Goal: Task Accomplishment & Management: Manage account settings

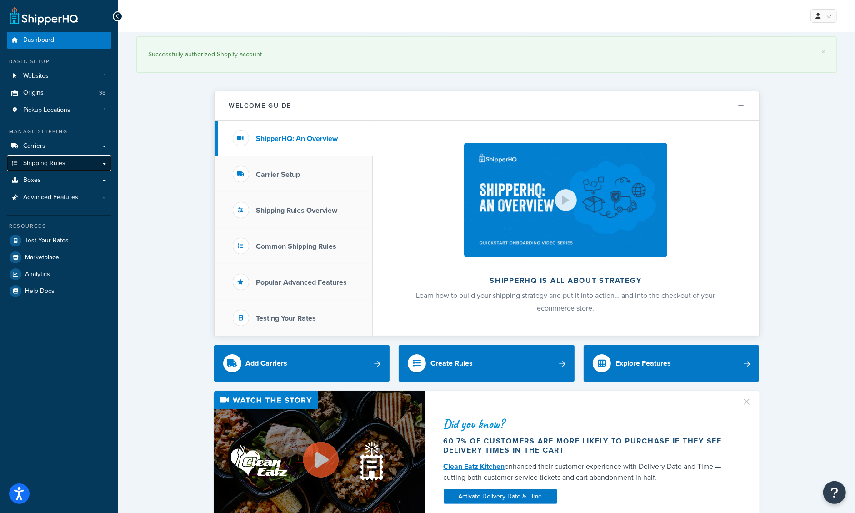
click at [46, 164] on span "Shipping Rules" at bounding box center [44, 163] width 42 height 8
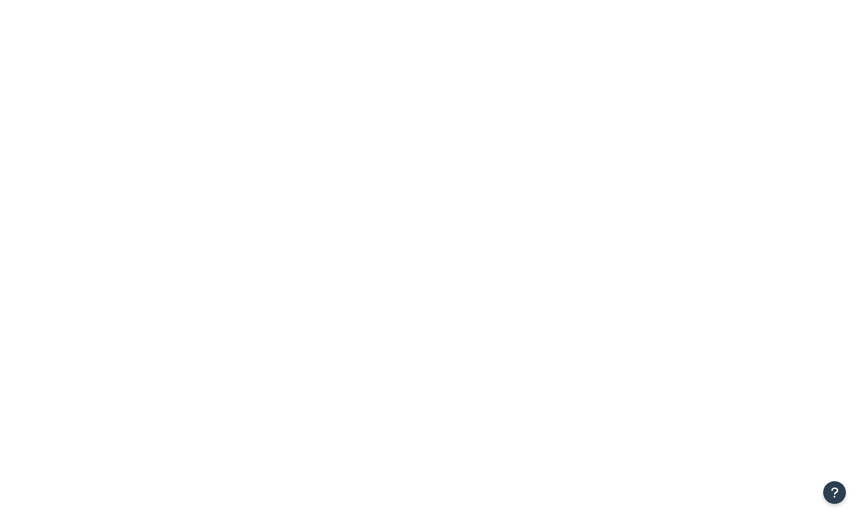
select select "15"
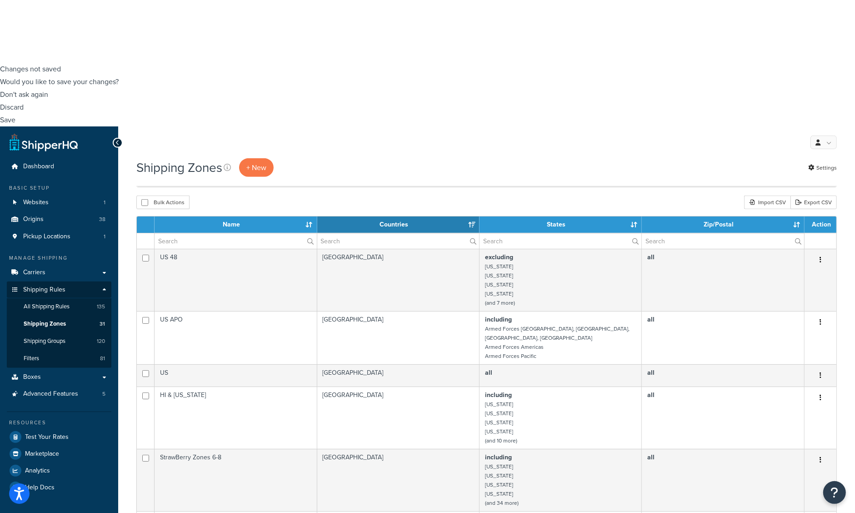
scroll to position [454, 0]
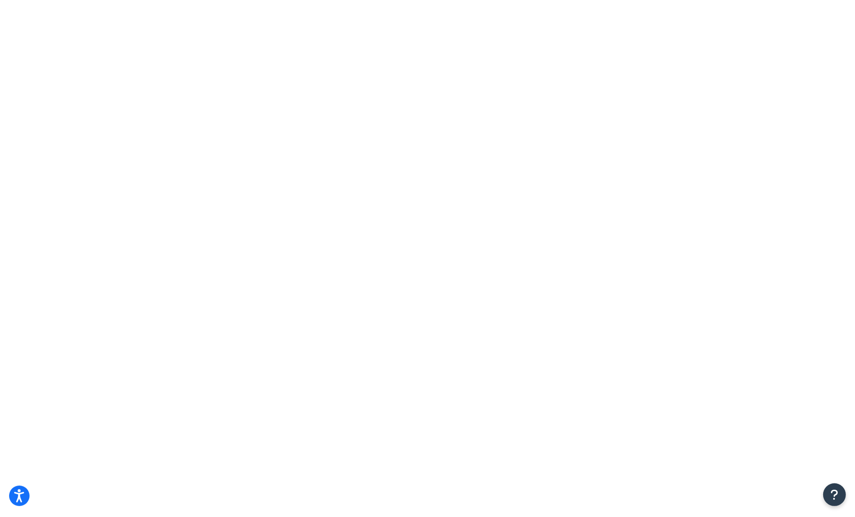
scroll to position [0, 0]
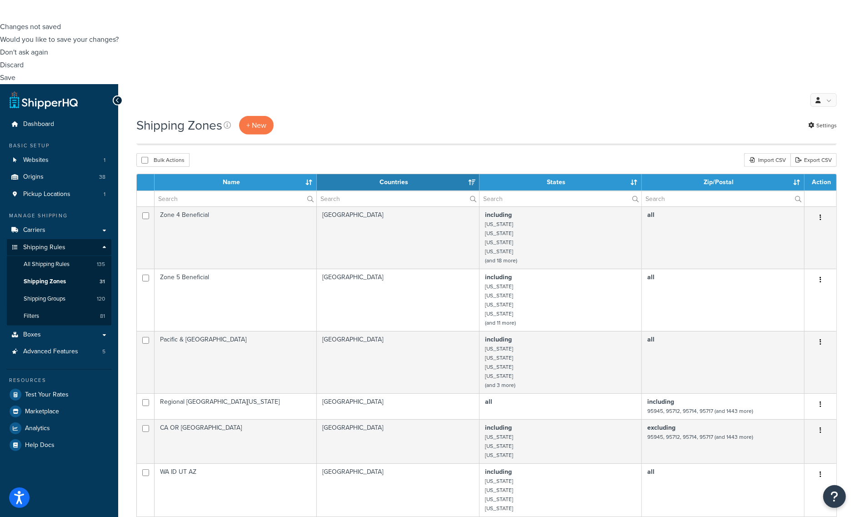
scroll to position [466, 0]
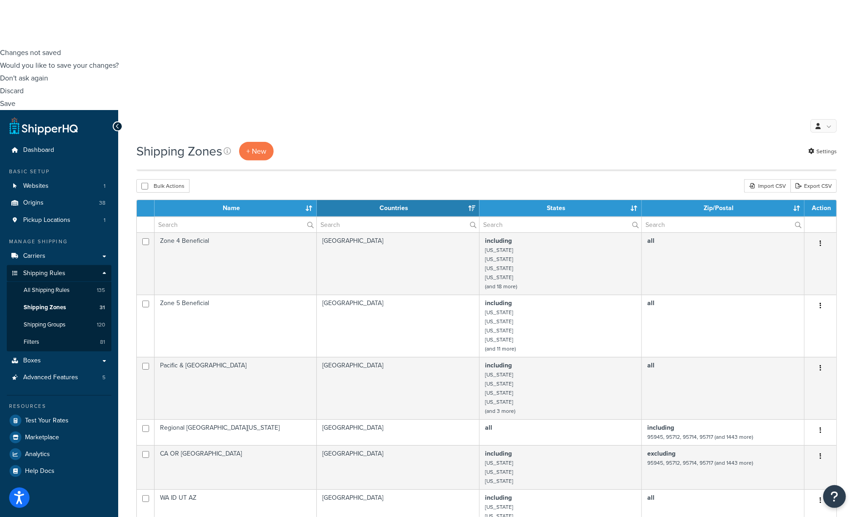
click at [776, 423] on link "Edit" at bounding box center [783, 423] width 72 height 19
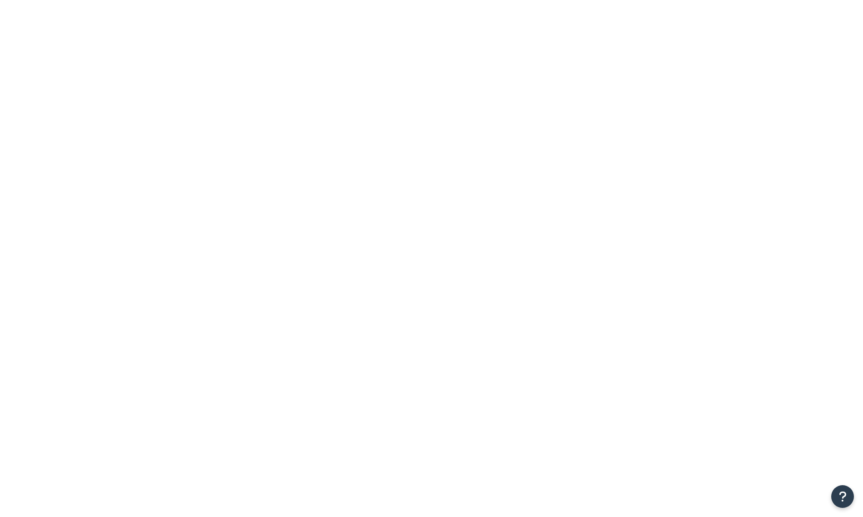
select select "excluding"
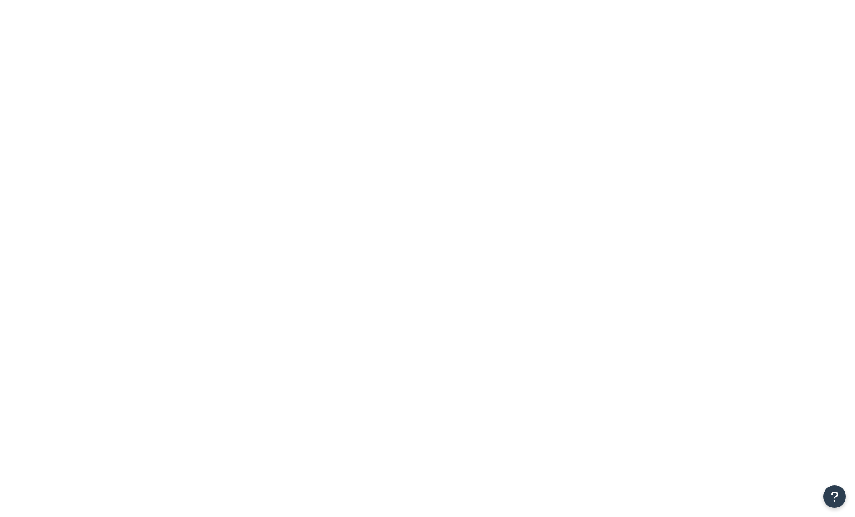
select select "15"
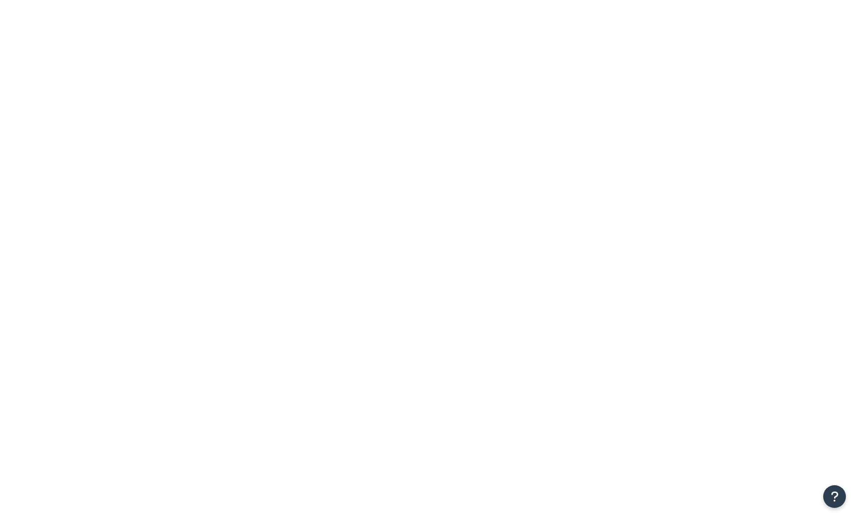
select select "including"
type input "Zone 1 Beneficial"
type input "Overnight shipping zone for Beneficial Insectary Norcal + [GEOGRAPHIC_DATA]"
select select "including"
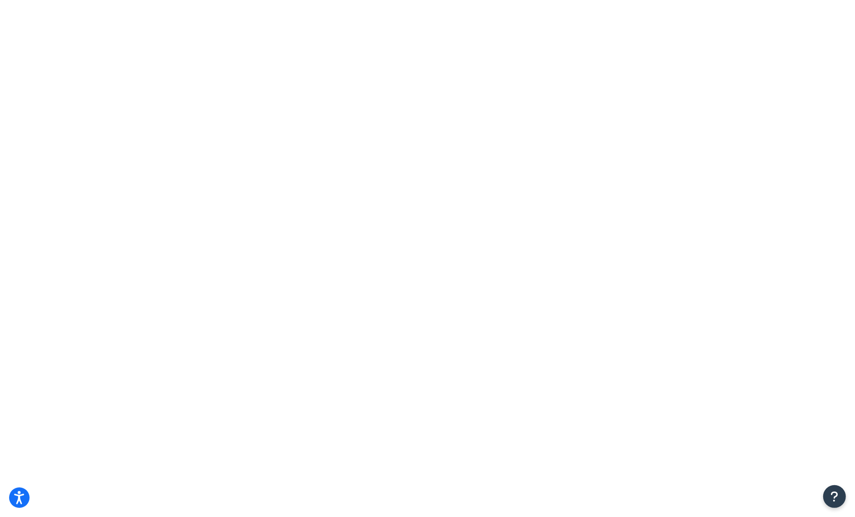
type input "East Shipping (40 Pounds)"
select select "all"
select select "15"
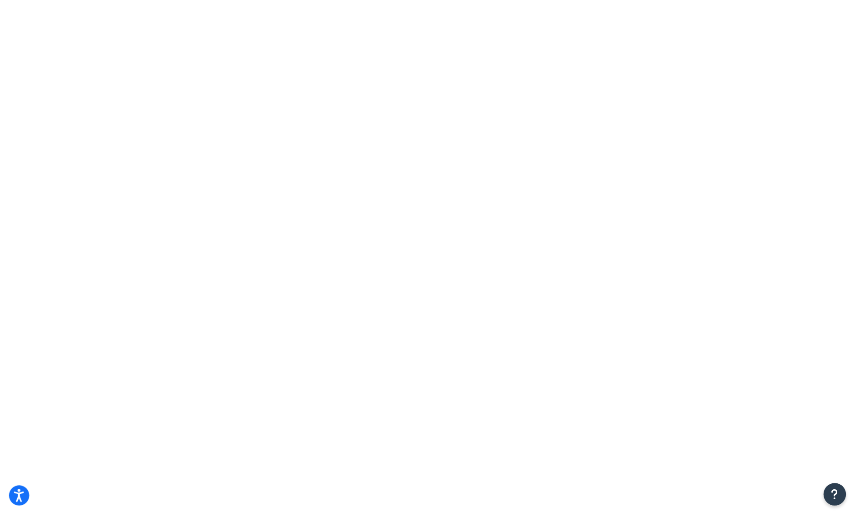
scroll to position [637, 0]
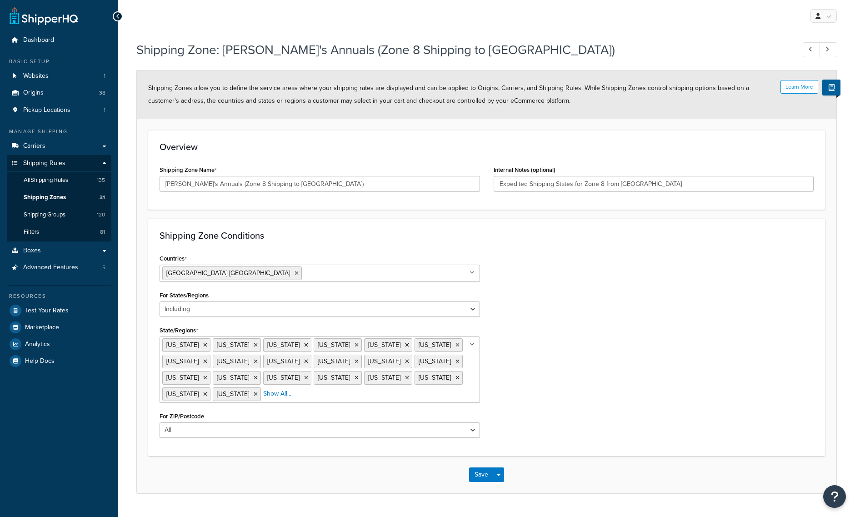
select select "including"
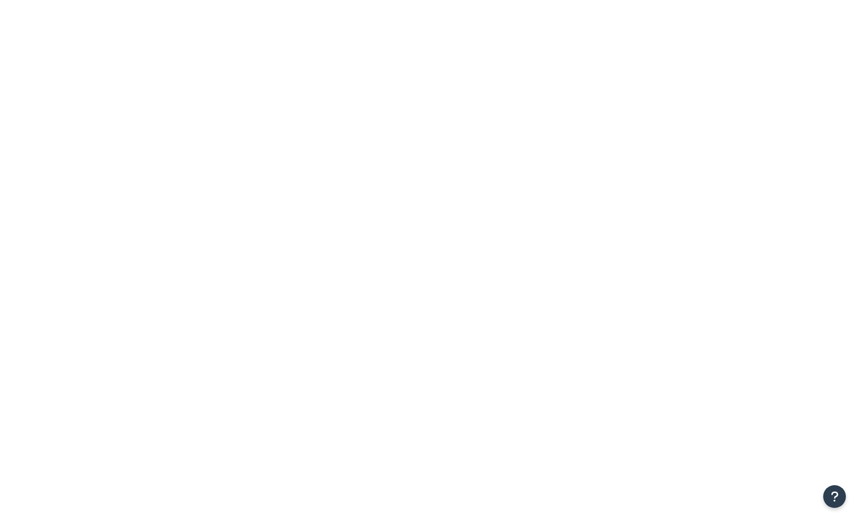
select select "15"
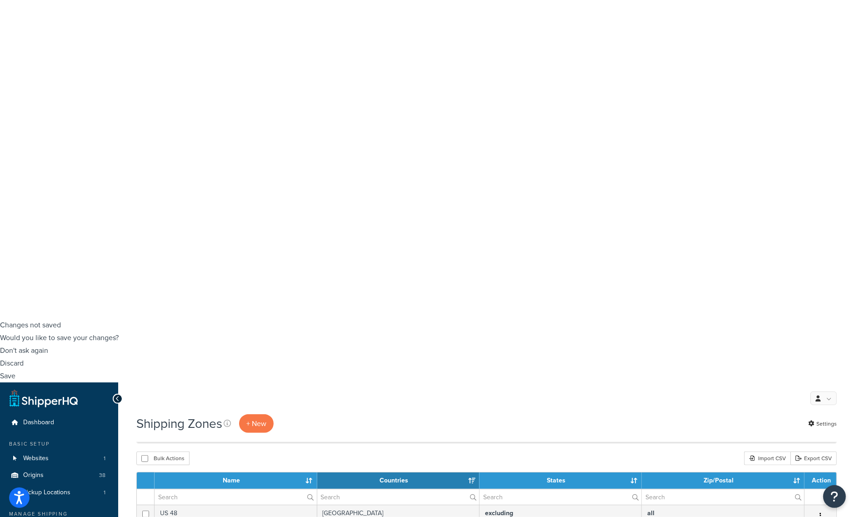
scroll to position [194, 0]
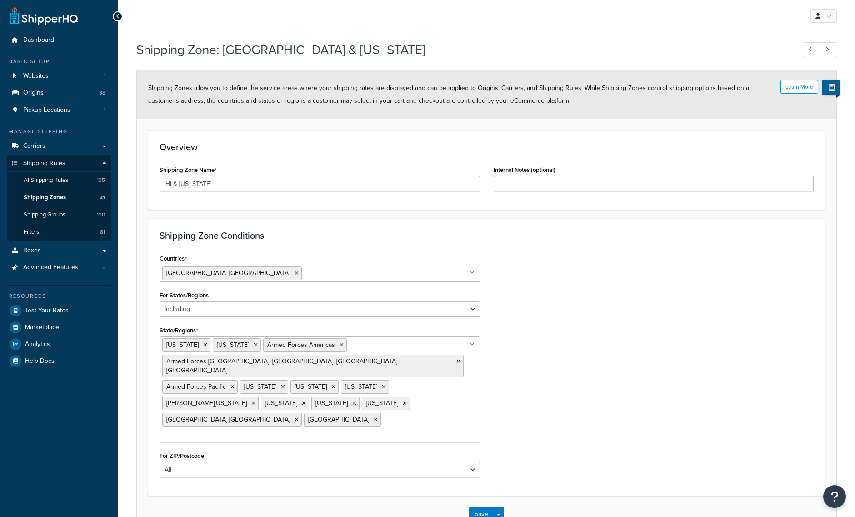
select select "including"
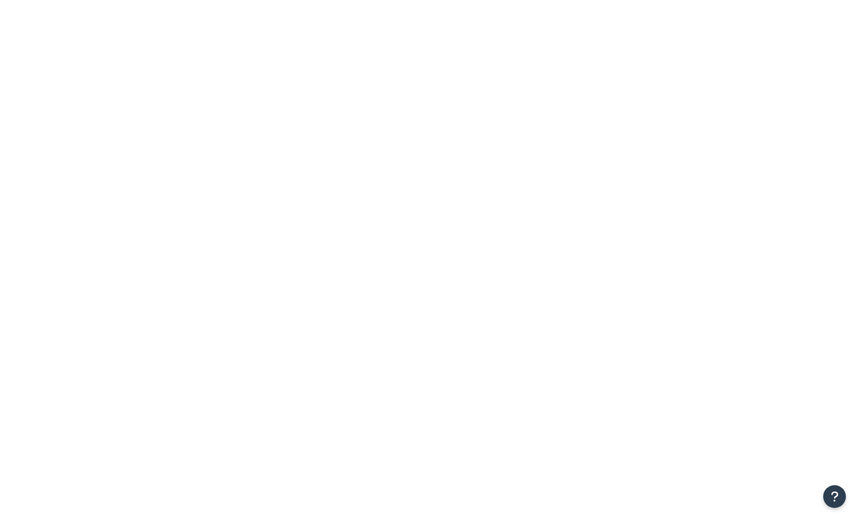
select select "15"
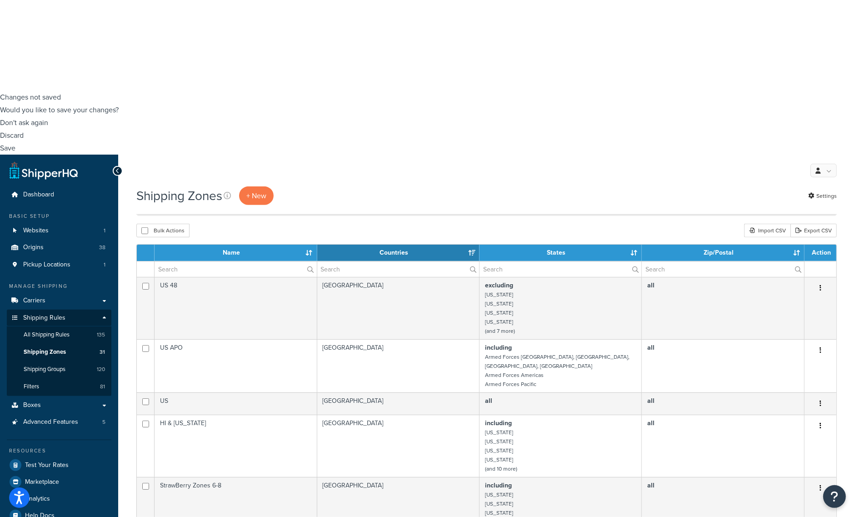
scroll to position [478, 0]
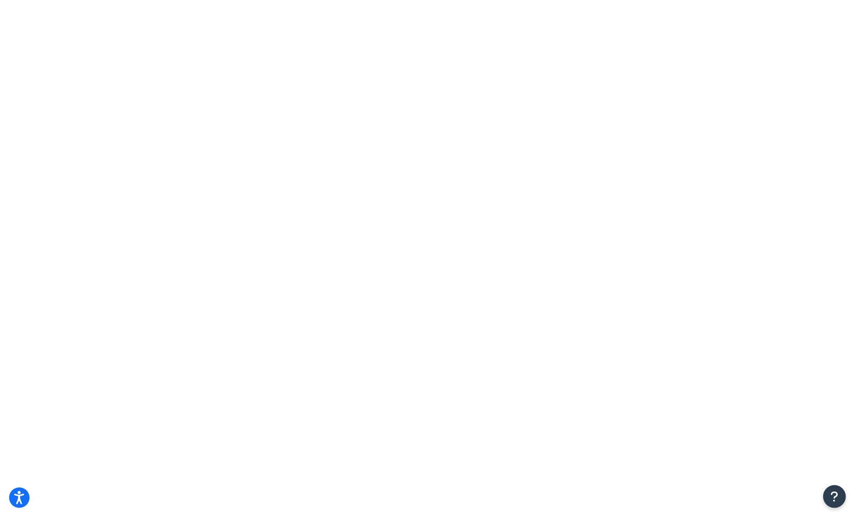
scroll to position [0, 0]
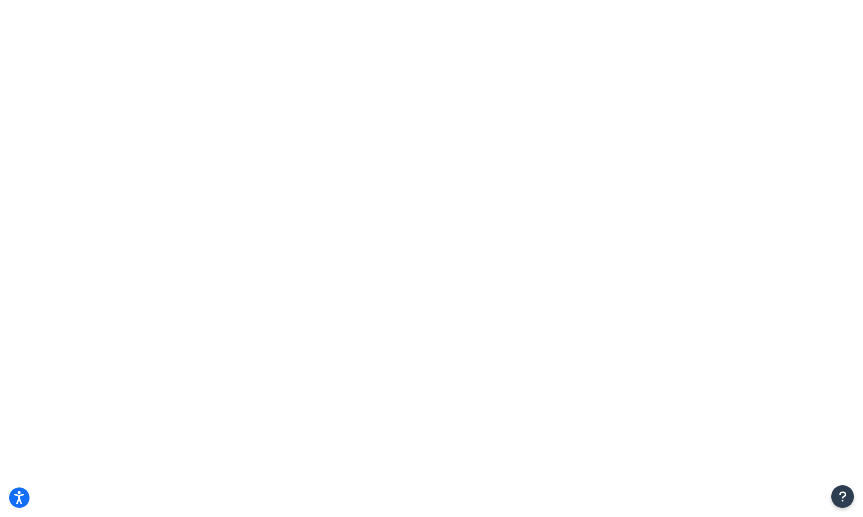
type input "p"
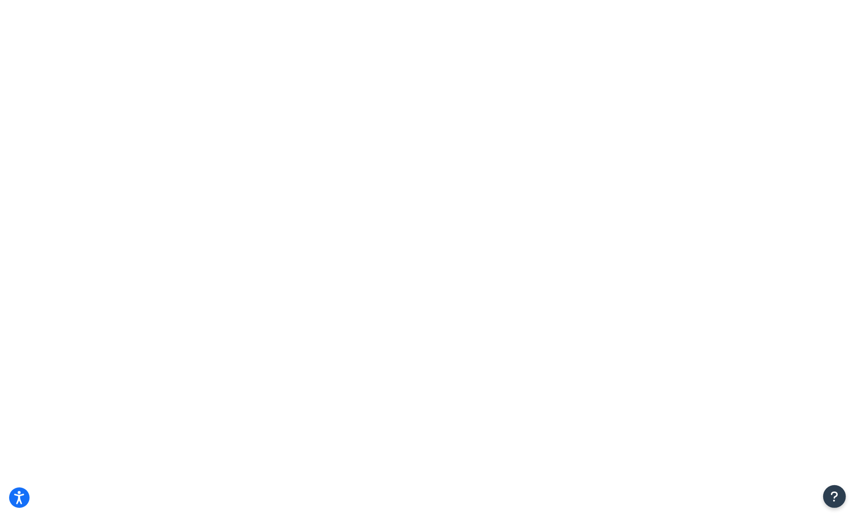
type input "bareroo"
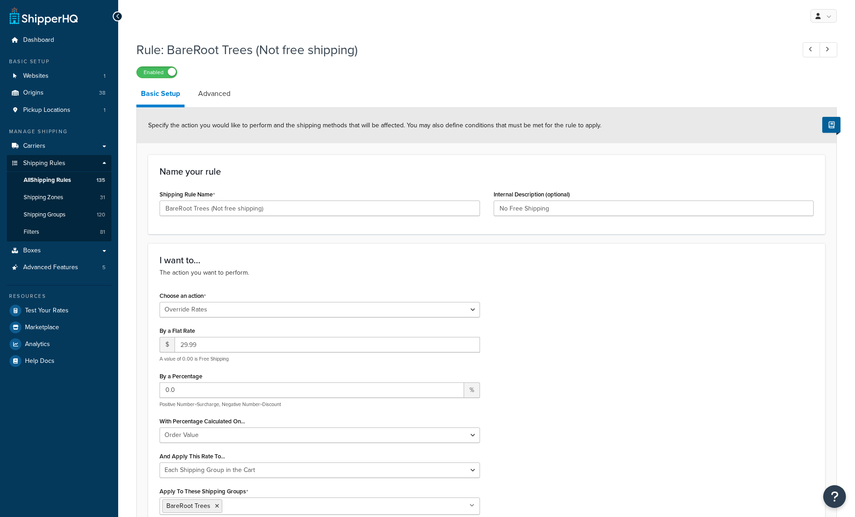
select select "OVERRIDE"
select select "SHIPPING_GROUP"
click at [49, 211] on span "Shipping Groups" at bounding box center [45, 215] width 42 height 8
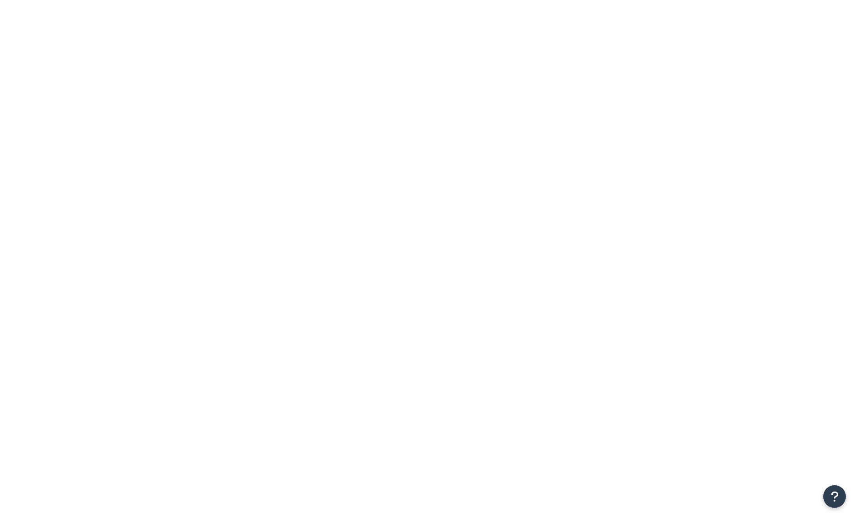
select select "15"
drag, startPoint x: 203, startPoint y: 114, endPoint x: 101, endPoint y: 126, distance: 103.0
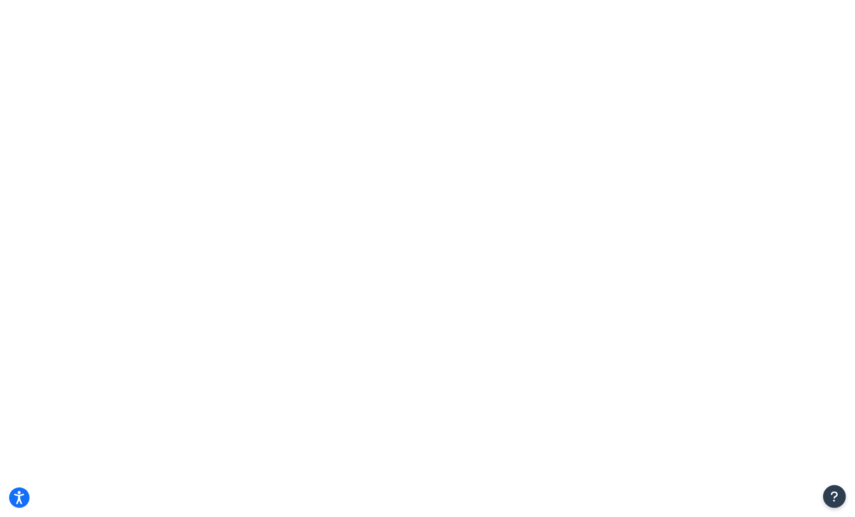
type input "pere"
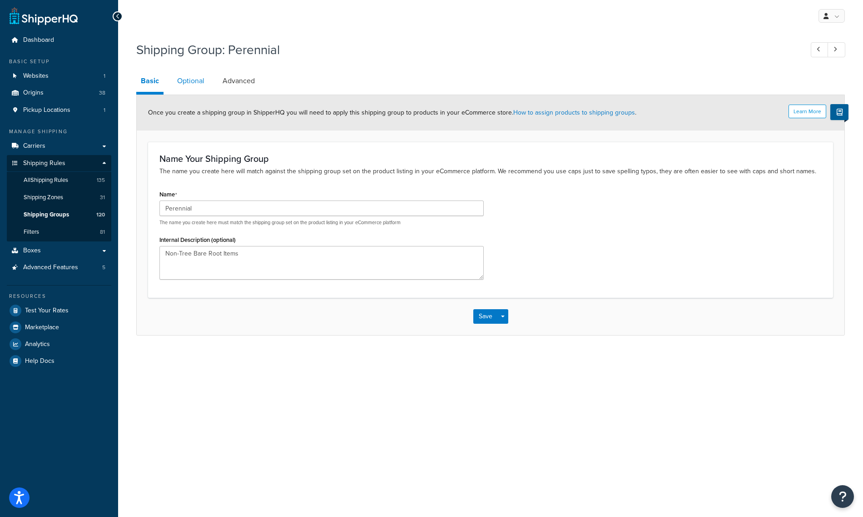
click at [189, 78] on link "Optional" at bounding box center [191, 81] width 36 height 22
